Goal: Task Accomplishment & Management: Use online tool/utility

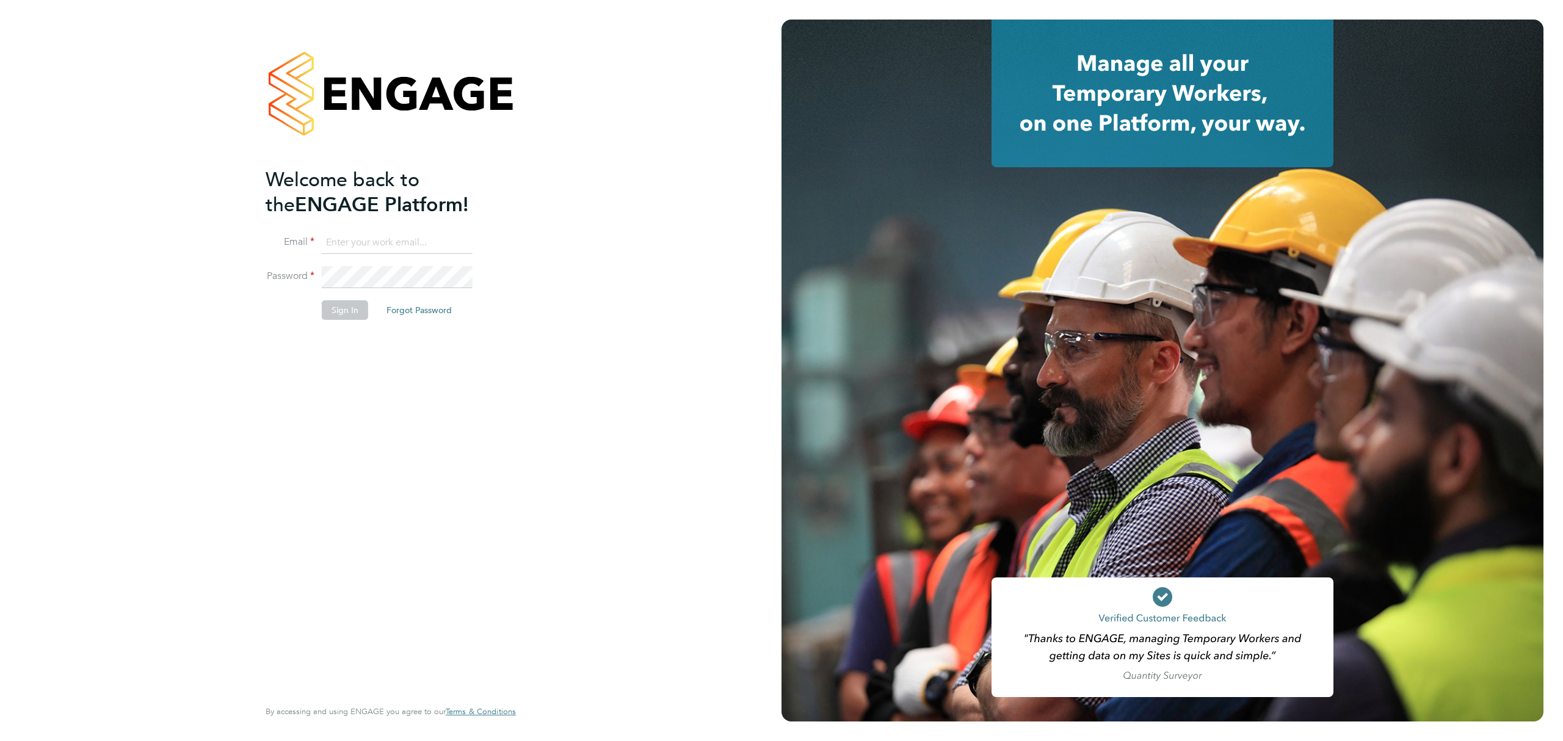
type input "[EMAIL_ADDRESS][PERSON_NAME][DOMAIN_NAME][PERSON_NAME]"
click at [343, 310] on button "Sign In" at bounding box center [345, 310] width 46 height 20
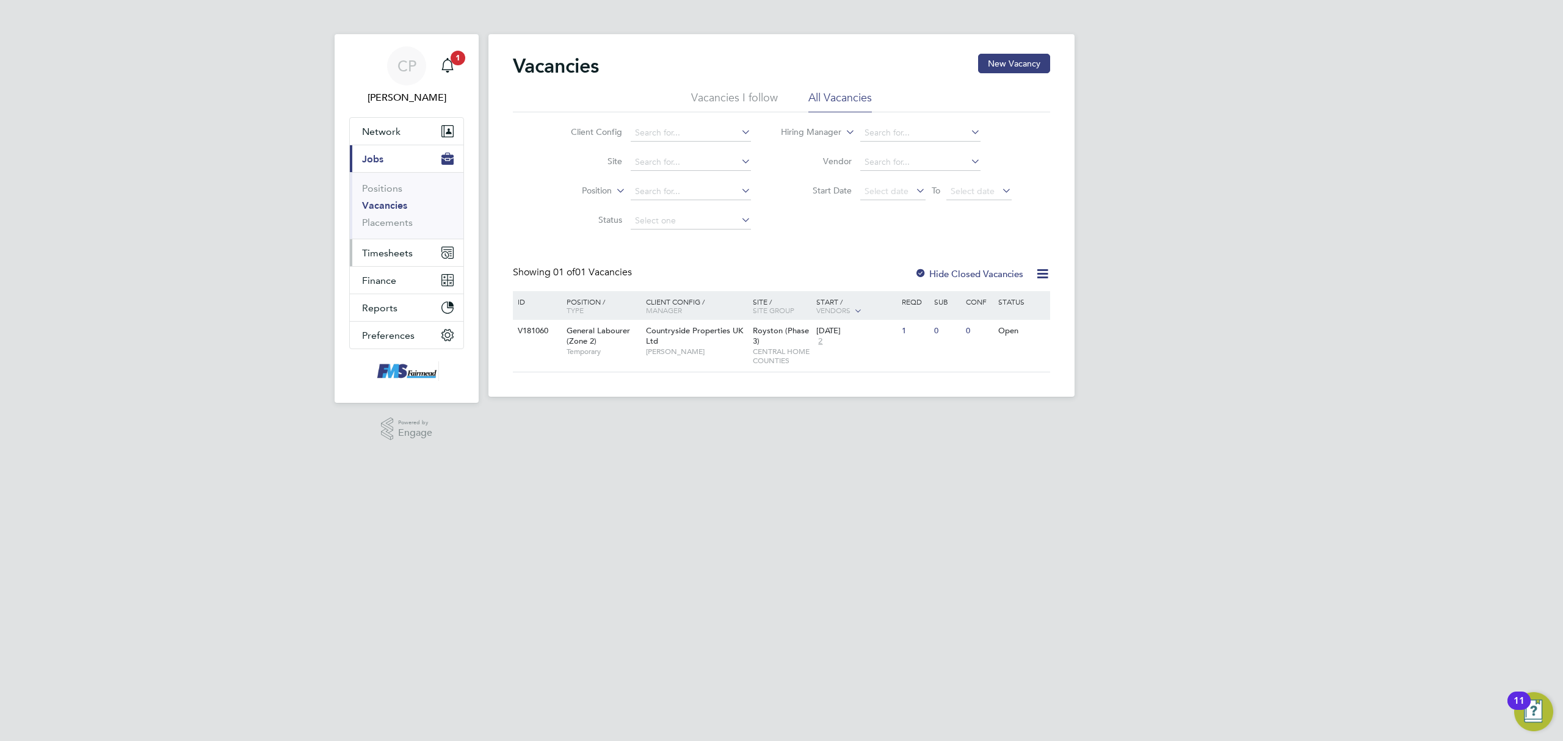
drag, startPoint x: 374, startPoint y: 255, endPoint x: 381, endPoint y: 259, distance: 8.2
click at [374, 255] on span "Timesheets" at bounding box center [387, 253] width 51 height 12
click at [394, 214] on link "Timesheets" at bounding box center [387, 216] width 51 height 12
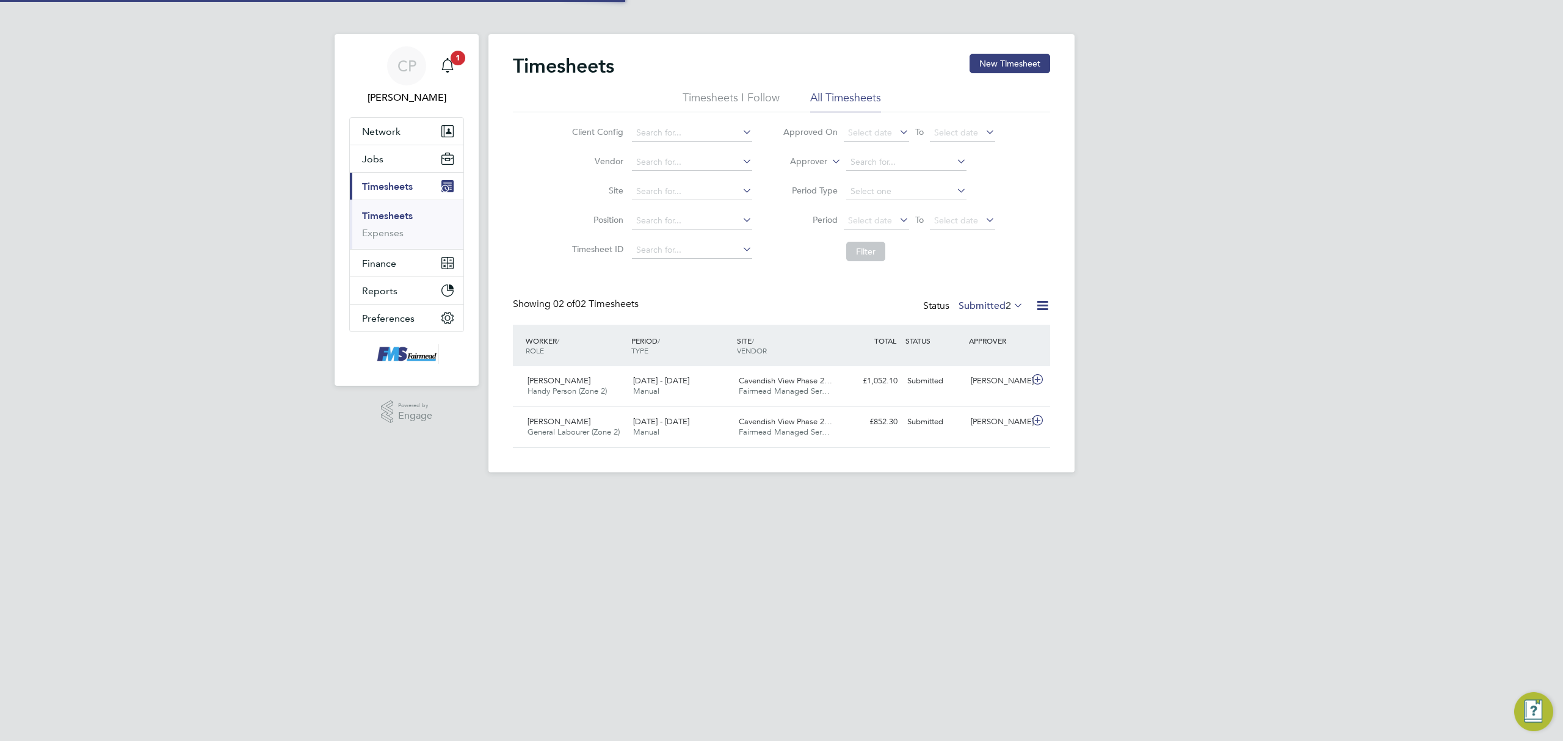
scroll to position [31, 106]
